Goal: Task Accomplishment & Management: Complete application form

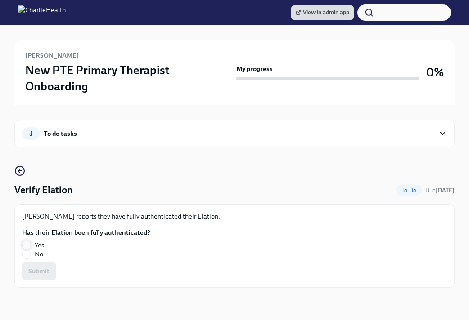
click at [25, 241] on input "Yes" at bounding box center [26, 245] width 8 height 8
radio input "true"
click at [46, 262] on button "Submit" at bounding box center [39, 271] width 34 height 18
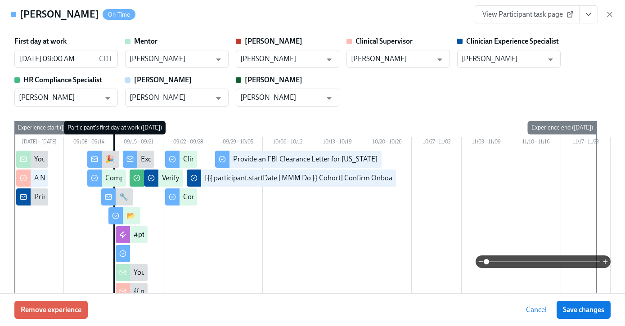
scroll to position [0, 6629]
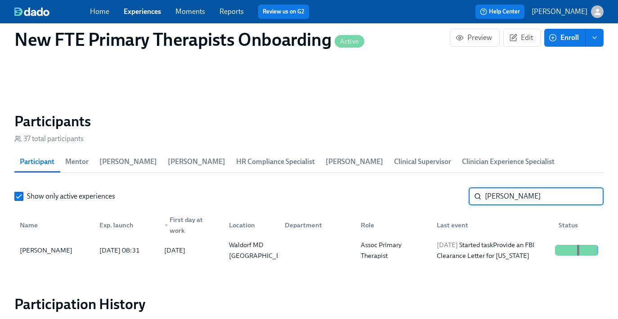
click at [537, 193] on input "brittany w" at bounding box center [544, 197] width 119 height 18
type input "b"
type input "jac"
click at [36, 254] on div "[PERSON_NAME]" at bounding box center [46, 250] width 60 height 11
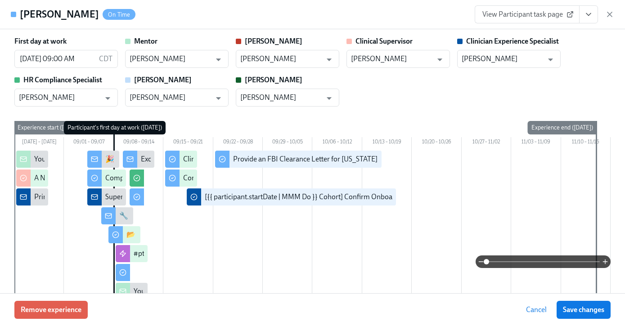
click at [545, 12] on icon "View task page" at bounding box center [588, 14] width 9 height 9
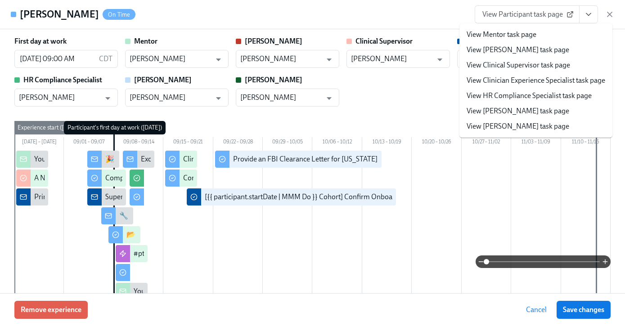
click at [543, 81] on link "View Clinician Experience Specialist task page" at bounding box center [535, 81] width 139 height 10
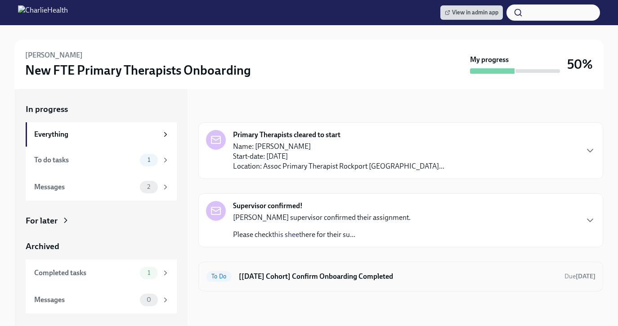
click at [311, 277] on h6 "[Sep 8th Cohort] Confirm Onboarding Completed" at bounding box center [398, 277] width 318 height 10
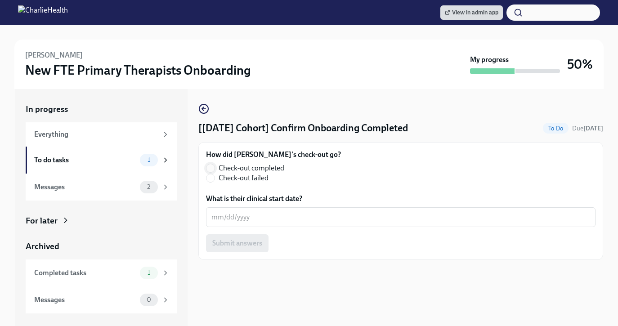
click at [212, 170] on input "Check-out completed" at bounding box center [210, 168] width 8 height 8
radio input "true"
click at [238, 222] on textarea "What is their clinical start date?" at bounding box center [400, 217] width 379 height 11
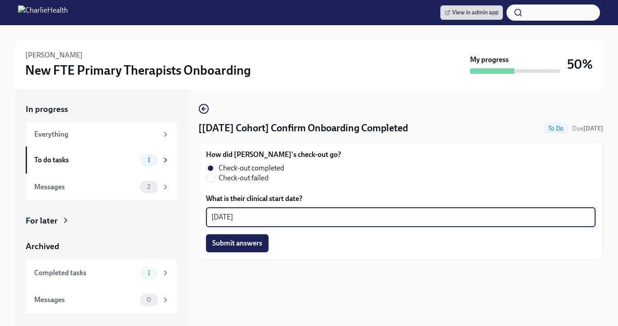
type textarea "09/29/2025"
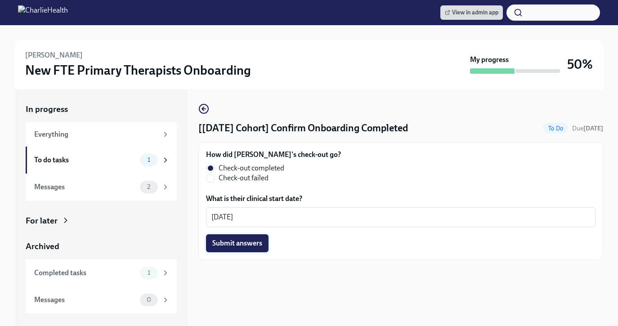
click at [247, 239] on span "Submit answers" at bounding box center [237, 243] width 50 height 9
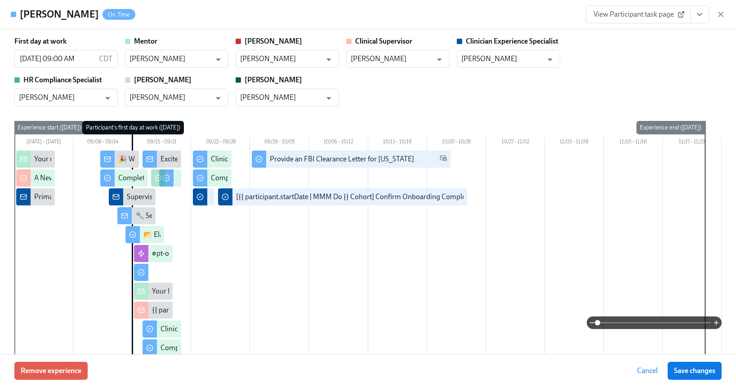
scroll to position [1663, 0]
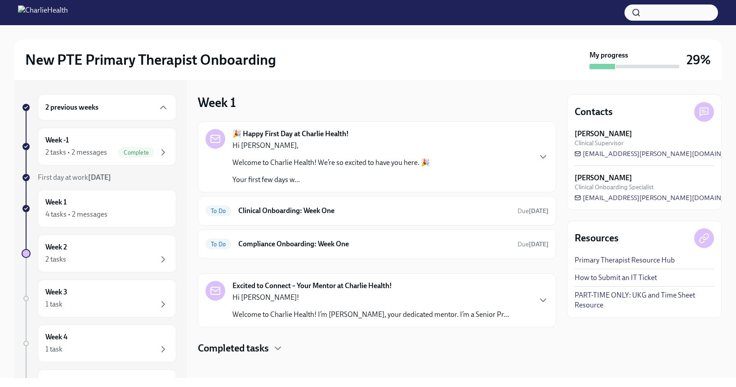
scroll to position [3, 0]
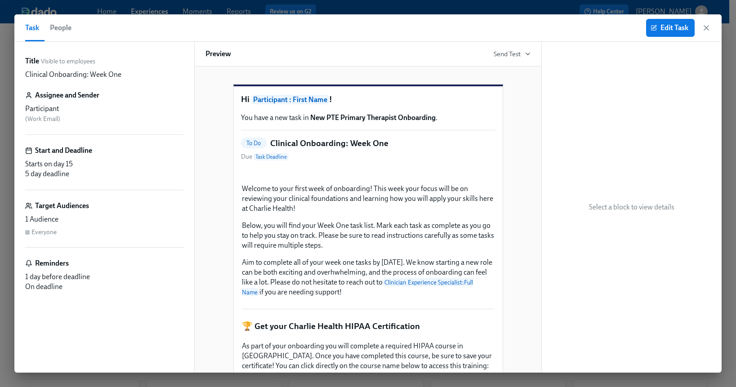
scroll to position [32, 0]
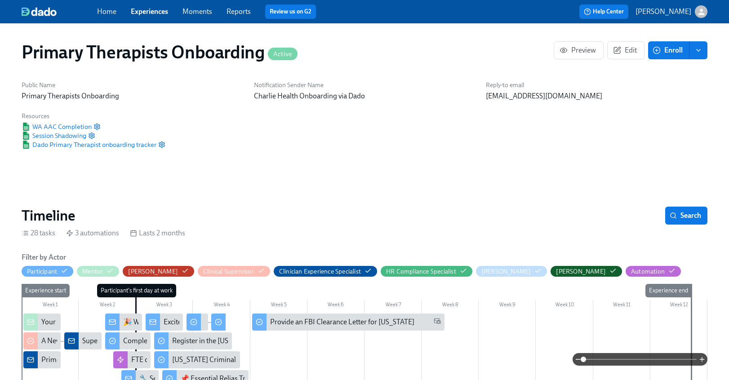
scroll to position [0, 5677]
click at [151, 7] on link "Experiences" at bounding box center [149, 11] width 37 height 9
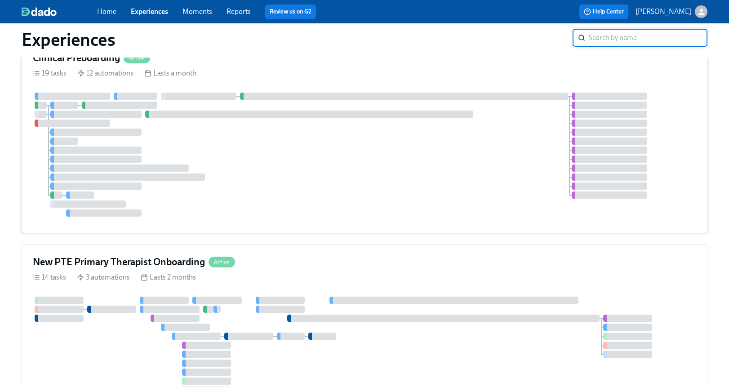
scroll to position [88, 0]
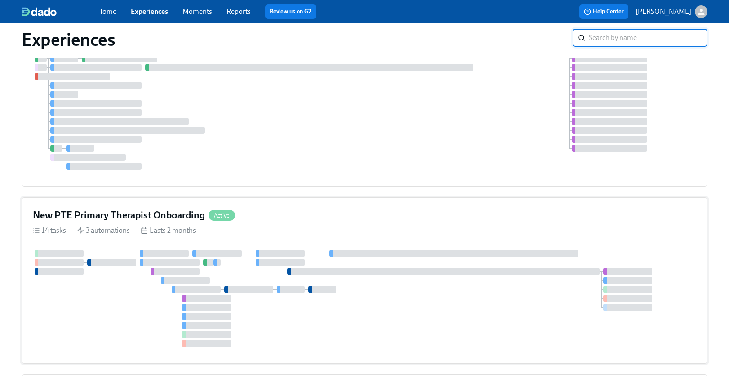
click at [284, 226] on div "14 tasks 3 automations Lasts 2 months" at bounding box center [365, 231] width 664 height 10
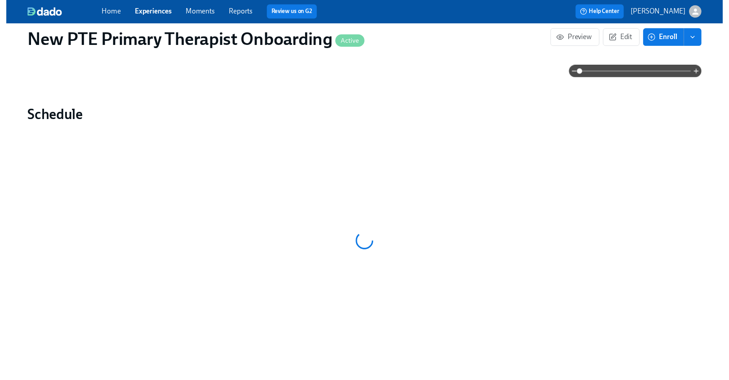
scroll to position [591, 0]
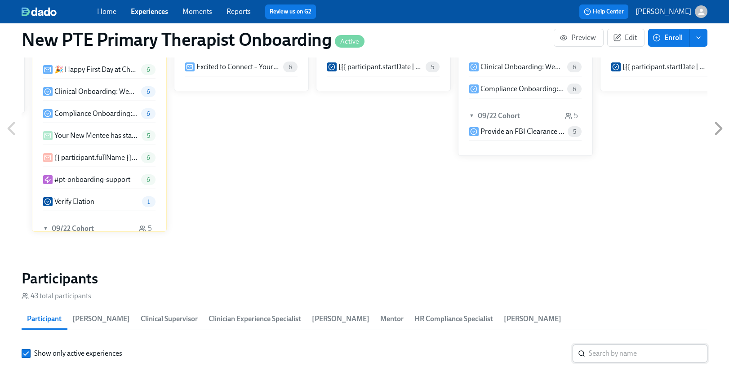
click at [610, 355] on input "search" at bounding box center [648, 354] width 119 height 18
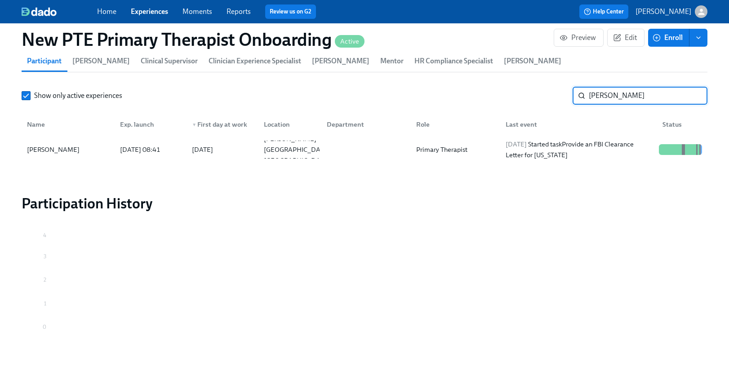
scroll to position [862, 0]
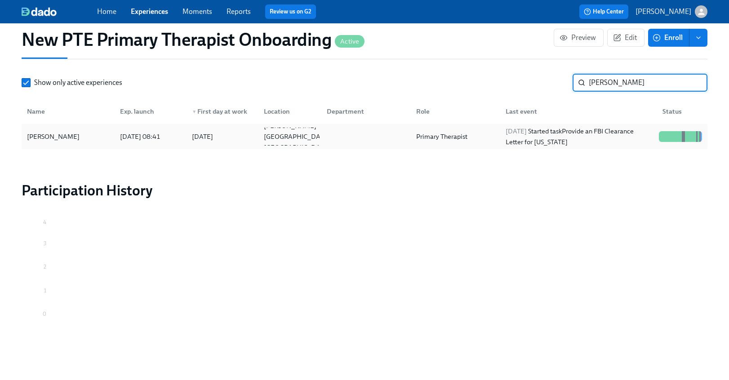
type input "laurin"
click at [49, 142] on div "Laurin Taylor" at bounding box center [67, 137] width 89 height 18
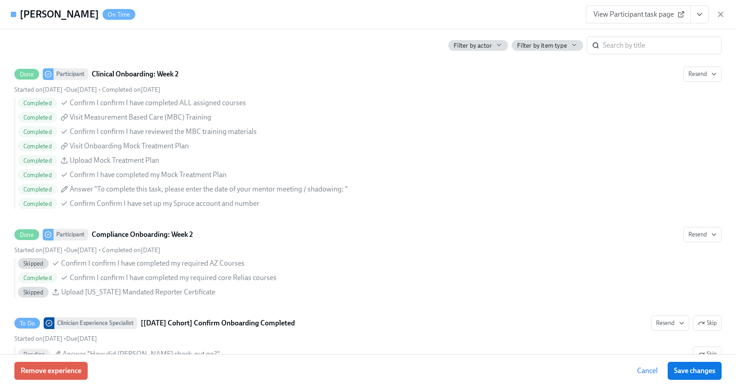
scroll to position [1928, 0]
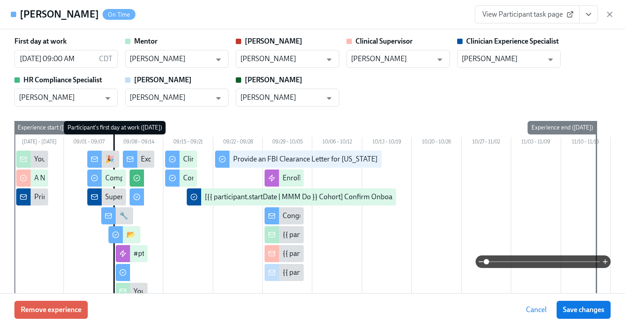
scroll to position [753, 0]
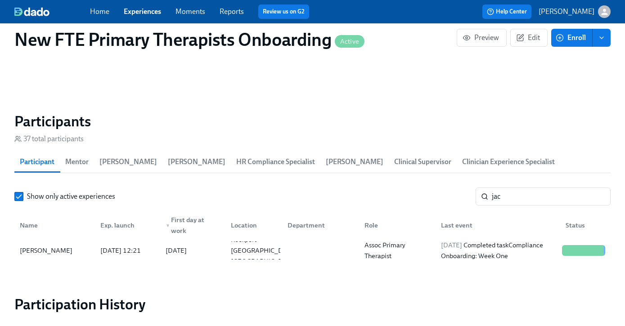
scroll to position [0, 6645]
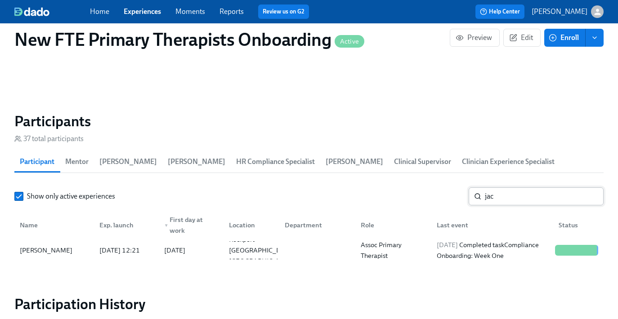
click at [522, 199] on input "jac" at bounding box center [544, 197] width 119 height 18
type input "j"
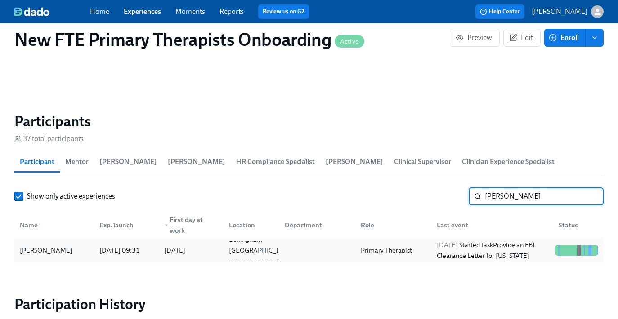
type input "[PERSON_NAME]"
click at [50, 243] on div "[PERSON_NAME]" at bounding box center [54, 251] width 76 height 18
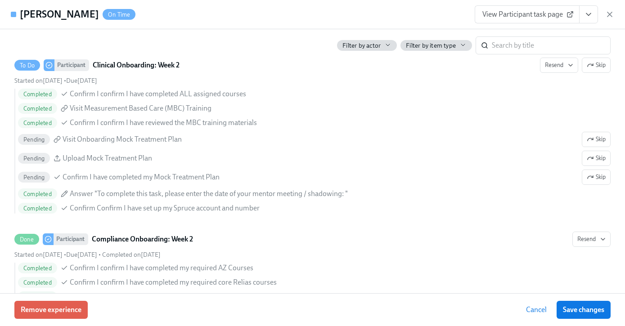
scroll to position [1795, 0]
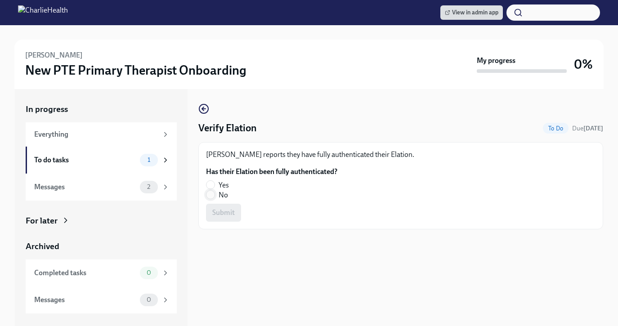
click at [210, 195] on input "No" at bounding box center [210, 195] width 8 height 8
radio input "true"
click at [228, 214] on span "Submit" at bounding box center [223, 212] width 22 height 9
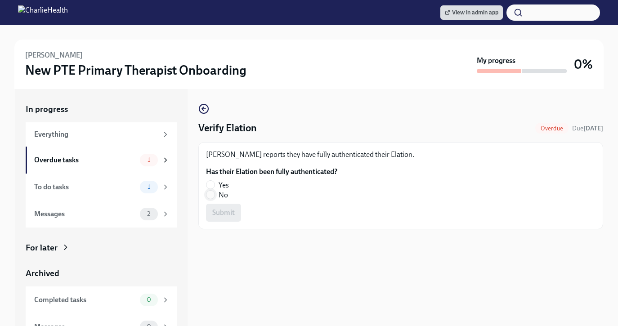
click at [212, 194] on input "No" at bounding box center [210, 195] width 8 height 8
radio input "true"
click at [221, 212] on span "Submit" at bounding box center [223, 212] width 22 height 9
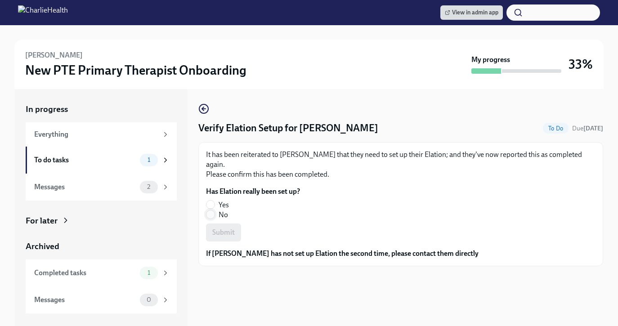
click at [208, 215] on input "No" at bounding box center [210, 214] width 8 height 8
radio input "true"
click at [242, 231] on div "Submit" at bounding box center [400, 233] width 389 height 18
click at [231, 232] on span "Submit" at bounding box center [223, 232] width 22 height 9
click at [211, 205] on input "Yes" at bounding box center [210, 205] width 8 height 8
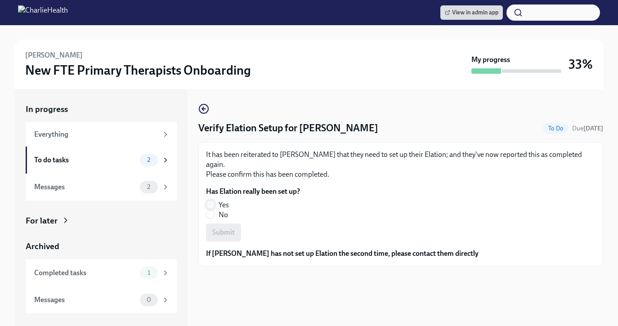
radio input "true"
click at [219, 234] on span "Submit" at bounding box center [223, 232] width 22 height 9
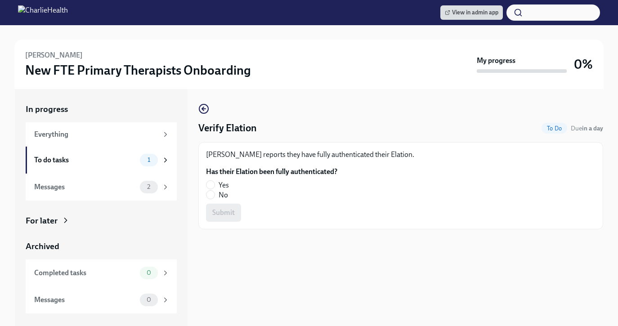
click at [207, 180] on label "Yes" at bounding box center [268, 185] width 124 height 10
click at [207, 181] on input "Yes" at bounding box center [210, 185] width 8 height 8
radio input "true"
click at [226, 218] on button "Submit" at bounding box center [223, 213] width 35 height 18
click at [211, 192] on input "No" at bounding box center [210, 195] width 8 height 8
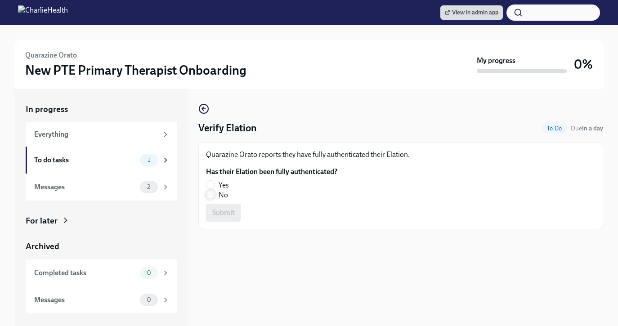
radio input "true"
click at [222, 211] on span "Submit" at bounding box center [223, 212] width 22 height 9
click at [211, 196] on input "No" at bounding box center [210, 195] width 8 height 8
radio input "true"
click at [236, 215] on button "Submit" at bounding box center [223, 213] width 35 height 18
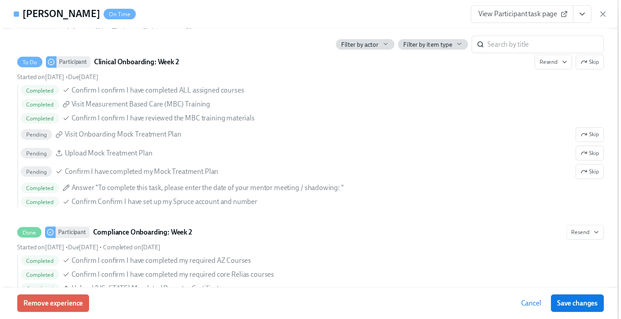
scroll to position [1785, 0]
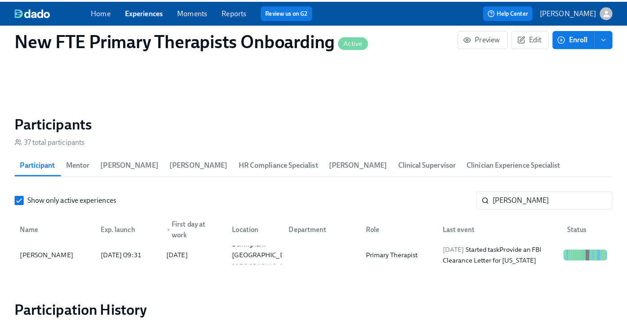
scroll to position [0, 6642]
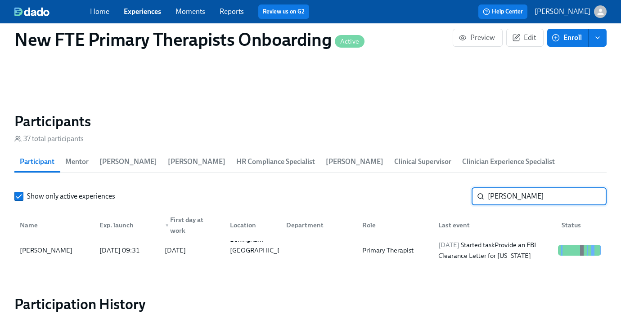
click at [451, 200] on input "[PERSON_NAME]" at bounding box center [547, 197] width 119 height 18
type input "a"
type input "noa"
click at [82, 254] on div "[PERSON_NAME]" at bounding box center [54, 251] width 76 height 18
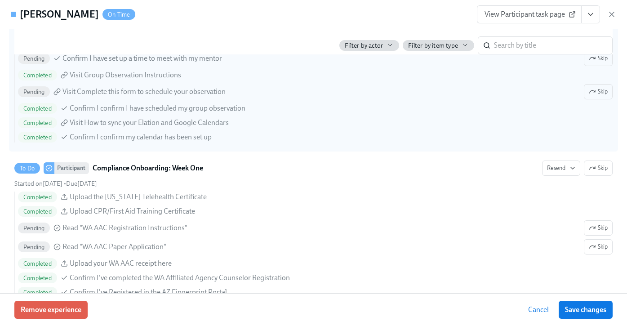
scroll to position [1215, 0]
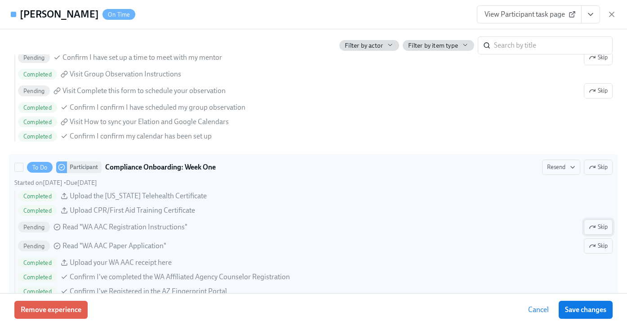
click at [451, 228] on span "Skip" at bounding box center [598, 227] width 19 height 9
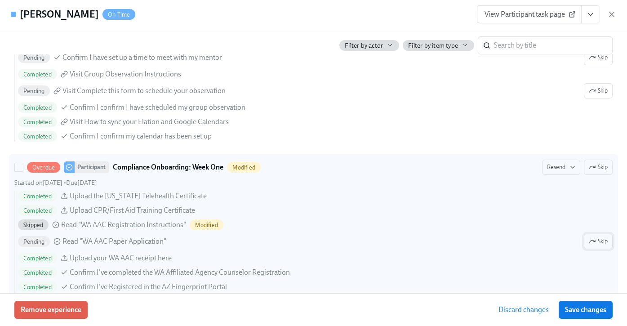
click at [451, 237] on span "Skip" at bounding box center [598, 241] width 19 height 9
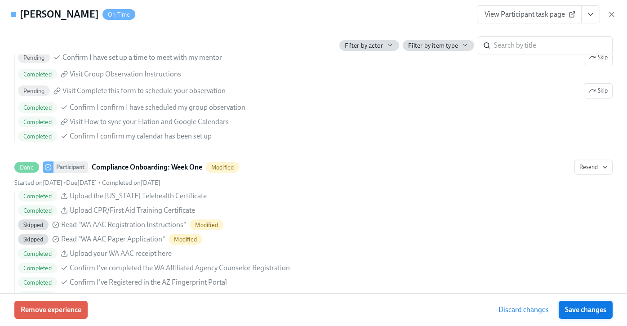
click at [451, 315] on button "Save changes" at bounding box center [586, 310] width 54 height 18
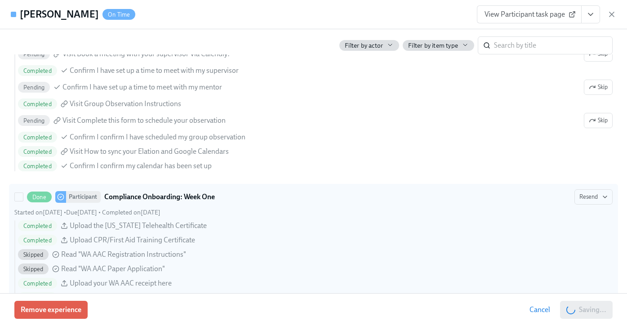
scroll to position [1134, 0]
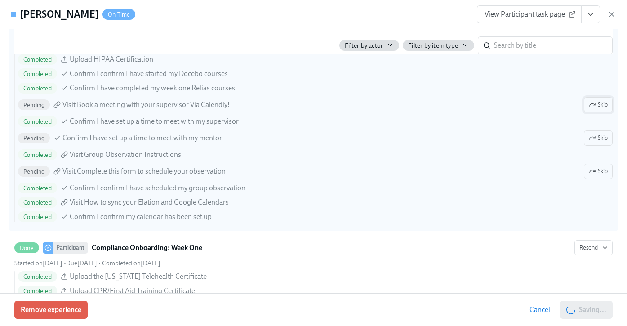
click at [451, 104] on span "Skip" at bounding box center [598, 104] width 19 height 9
click at [451, 167] on span "Skip" at bounding box center [598, 171] width 19 height 9
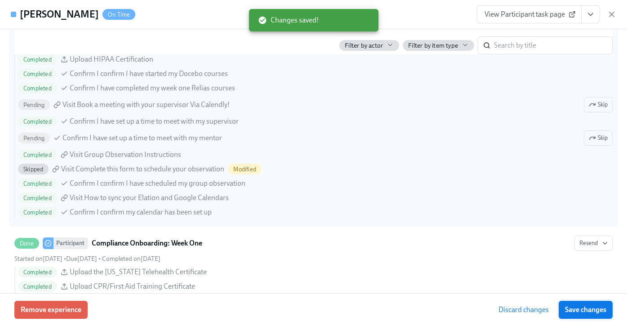
click at [451, 315] on button "Save changes" at bounding box center [586, 310] width 54 height 18
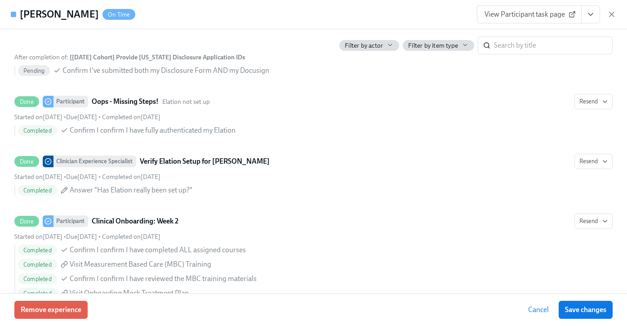
scroll to position [1799, 0]
